Goal: Information Seeking & Learning: Check status

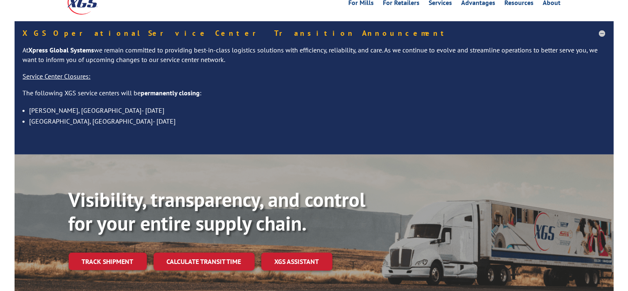
scroll to position [166, 0]
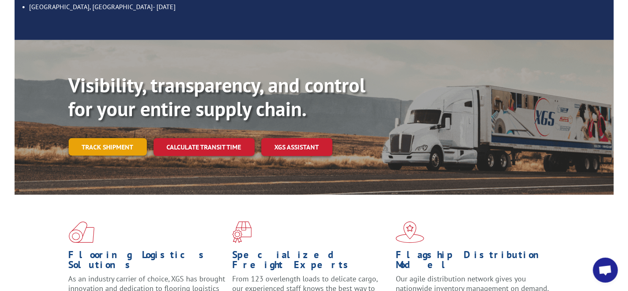
click at [122, 138] on link "Track shipment" at bounding box center [108, 146] width 78 height 17
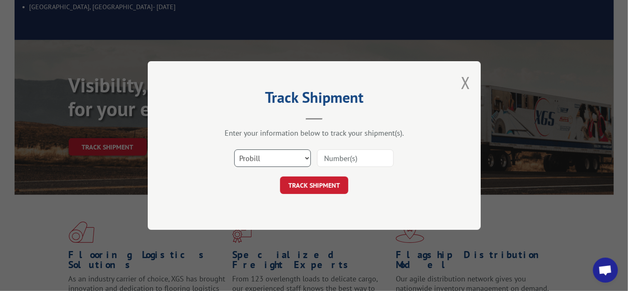
drag, startPoint x: 288, startPoint y: 162, endPoint x: 280, endPoint y: 164, distance: 8.8
click at [288, 162] on select "Select category... Probill BOL PO" at bounding box center [272, 157] width 77 height 17
select select "bol"
click at [234, 149] on select "Select category... Probill BOL PO" at bounding box center [272, 157] width 77 height 17
click at [327, 156] on input at bounding box center [355, 157] width 77 height 17
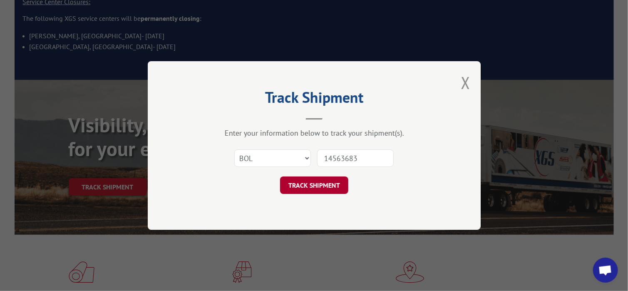
scroll to position [125, 0]
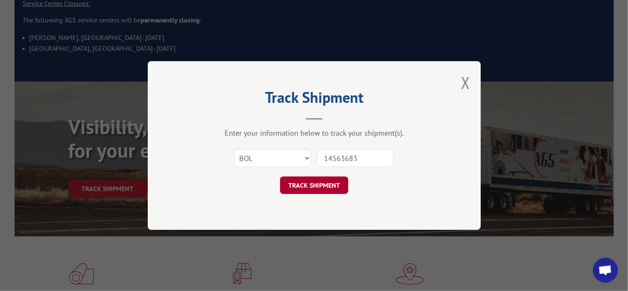
type input "14563683"
click at [315, 187] on button "TRACK SHIPMENT" at bounding box center [314, 184] width 68 height 17
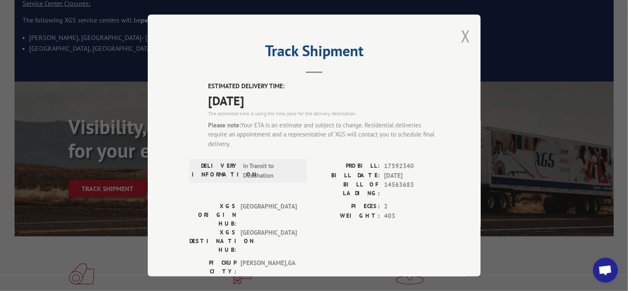
click at [462, 37] on button "Close modal" at bounding box center [465, 36] width 9 height 22
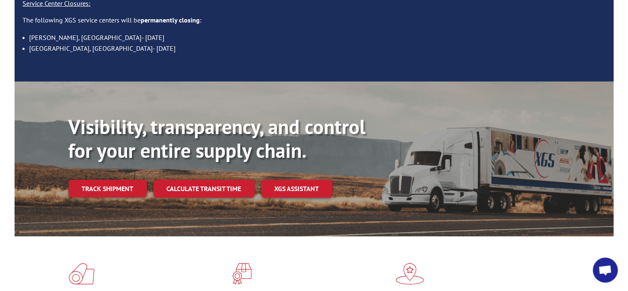
drag, startPoint x: 102, startPoint y: 167, endPoint x: 107, endPoint y: 179, distance: 12.9
click at [102, 180] on link "Track shipment" at bounding box center [108, 188] width 78 height 17
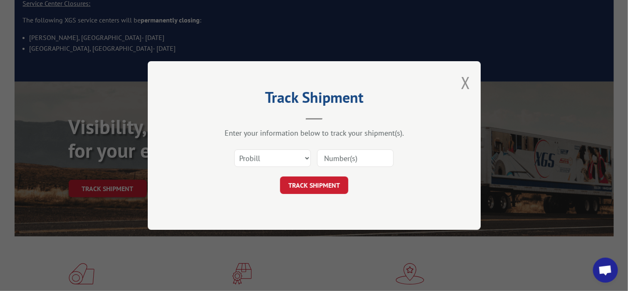
scroll to position [0, 0]
click at [281, 160] on select "Select category... Probill BOL PO" at bounding box center [272, 157] width 77 height 17
select select "bol"
click at [234, 149] on select "Select category... Probill BOL PO" at bounding box center [272, 157] width 77 height 17
click at [322, 182] on button "TRACK SHIPMENT" at bounding box center [314, 184] width 68 height 17
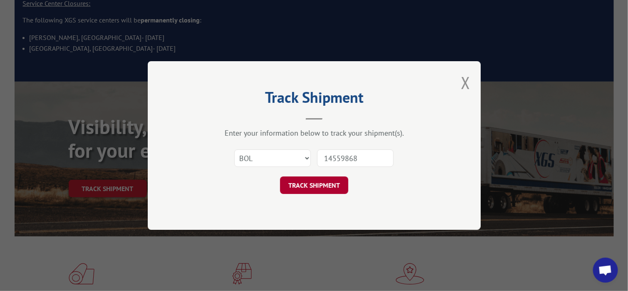
type input "14559868"
click at [331, 186] on button "TRACK SHIPMENT" at bounding box center [314, 184] width 68 height 17
